Goal: Information Seeking & Learning: Learn about a topic

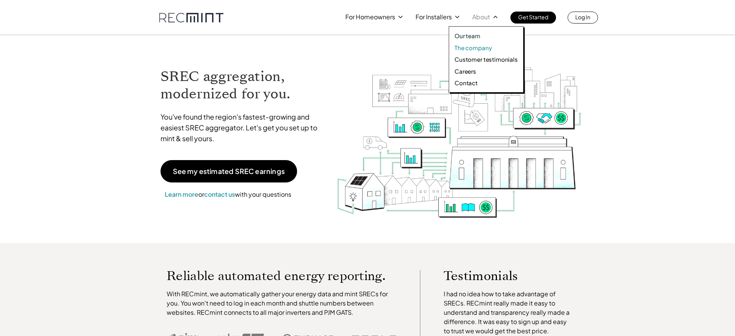
click at [469, 49] on p "The company" at bounding box center [473, 48] width 37 height 8
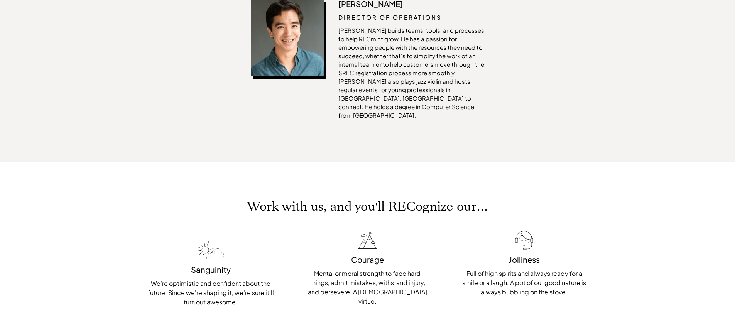
scroll to position [1773, 0]
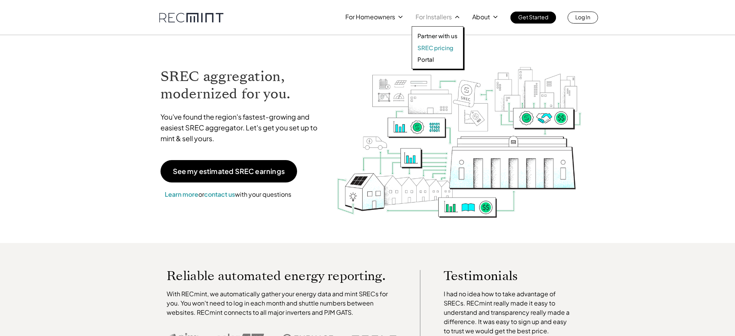
click at [431, 46] on p "SREC pricing" at bounding box center [436, 48] width 36 height 8
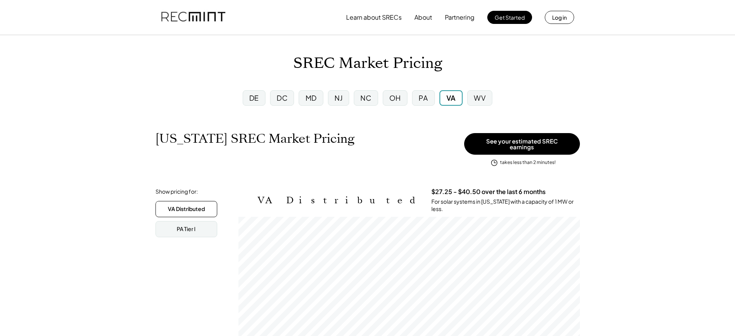
scroll to position [127, 342]
click at [168, 205] on div "VA Distributed" at bounding box center [186, 209] width 37 height 8
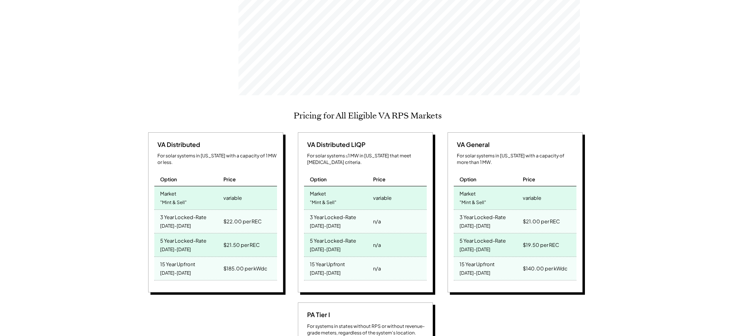
scroll to position [75, 0]
